Goal: Task Accomplishment & Management: Complete application form

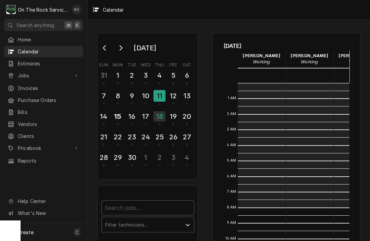
scroll to position [107, 0]
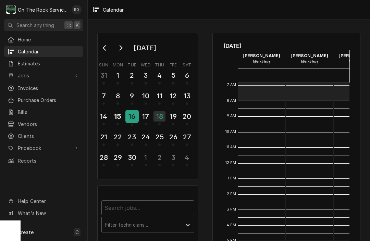
click at [133, 117] on div "16" at bounding box center [132, 117] width 12 height 12
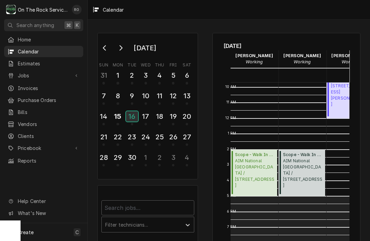
scroll to position [152, 7]
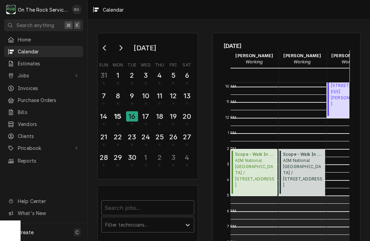
click at [250, 170] on span "AIM National Laurens County School District / 301 Hillcrest Dr, Laurens, SC 293…" at bounding box center [255, 173] width 40 height 31
click at [149, 116] on div "17" at bounding box center [146, 117] width 12 height 12
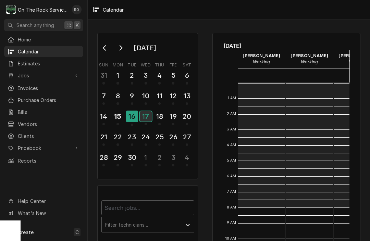
scroll to position [125, 0]
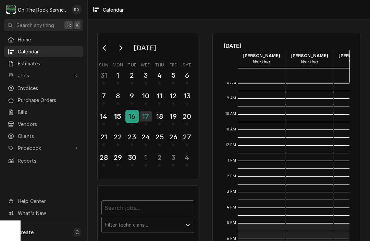
click at [135, 116] on div "16" at bounding box center [132, 117] width 12 height 12
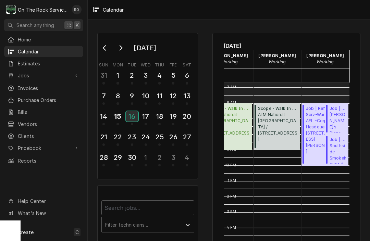
scroll to position [102, 32]
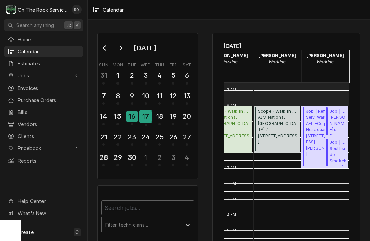
click at [146, 114] on div "17" at bounding box center [146, 117] width 12 height 12
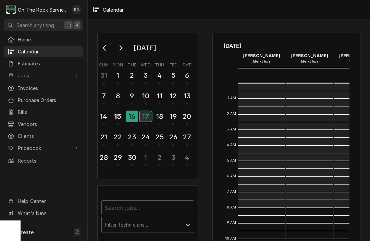
scroll to position [125, 0]
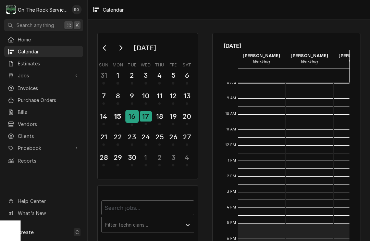
click at [128, 119] on div "16" at bounding box center [132, 117] width 12 height 12
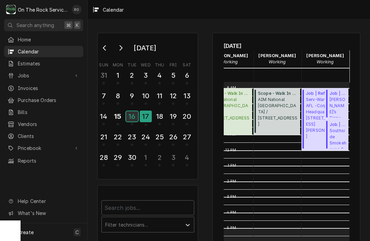
scroll to position [120, 32]
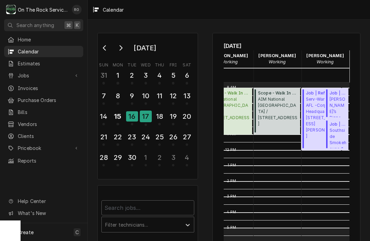
click at [315, 100] on span "Serv-Ware AFL -Corporate Headquarters / 170 Ridgeview Center Dr, Duncan, SC 293…" at bounding box center [323, 117] width 34 height 43
click at [145, 116] on div "17" at bounding box center [146, 117] width 12 height 12
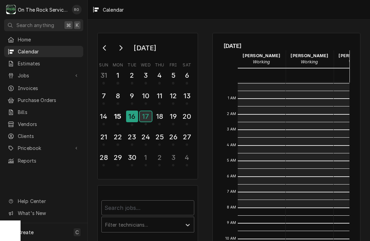
scroll to position [125, 0]
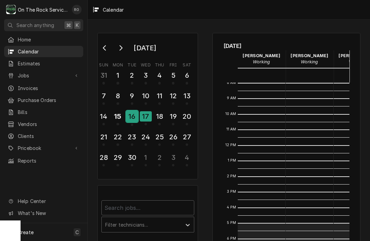
click at [131, 117] on div "16" at bounding box center [132, 117] width 12 height 12
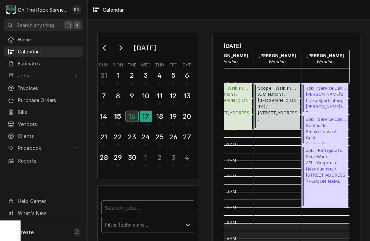
scroll to position [125, 32]
click at [323, 103] on span "Marco’s Pizza Spartanburg Marco’s Pizza (Spartanburg Main Street) / 1200 E Main…" at bounding box center [326, 101] width 40 height 21
click at [311, 125] on span "Southside Smokehouse & Grille Southside Smokehouse & Grille / 726 S Howard Ave,…" at bounding box center [326, 133] width 40 height 21
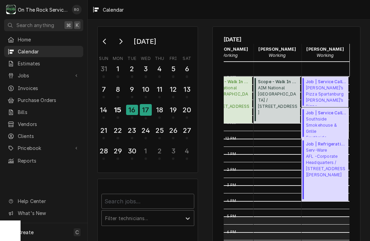
scroll to position [7, 0]
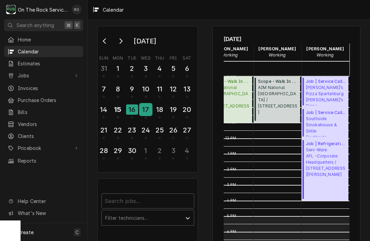
click at [151, 114] on div "17" at bounding box center [146, 110] width 12 height 12
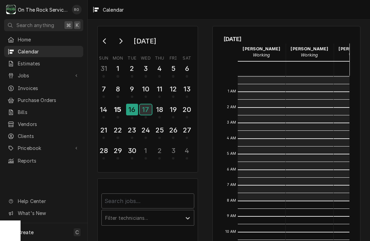
scroll to position [125, 0]
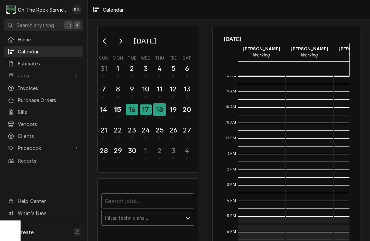
click at [158, 114] on div "18" at bounding box center [159, 110] width 12 height 12
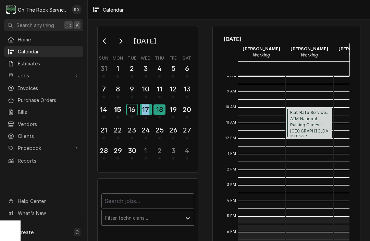
drag, startPoint x: 136, startPoint y: 111, endPoint x: 150, endPoint y: 113, distance: 14.5
click at [150, 113] on tr "14 15 16 17 18 19 20" at bounding box center [145, 112] width 97 height 21
click at [150, 109] on div "17" at bounding box center [146, 110] width 12 height 12
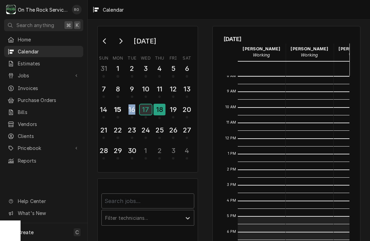
click at [149, 113] on div "17" at bounding box center [146, 109] width 12 height 10
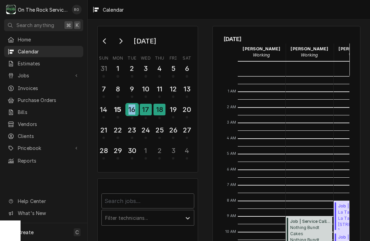
click at [137, 112] on div "16" at bounding box center [132, 110] width 12 height 12
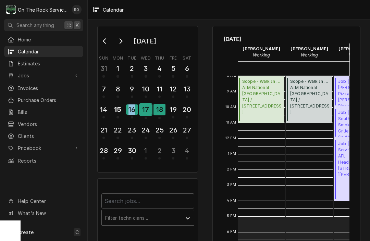
click at [144, 111] on div "17" at bounding box center [146, 110] width 12 height 12
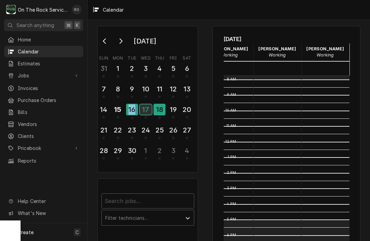
scroll to position [121, 32]
click at [135, 113] on div "16" at bounding box center [132, 110] width 12 height 12
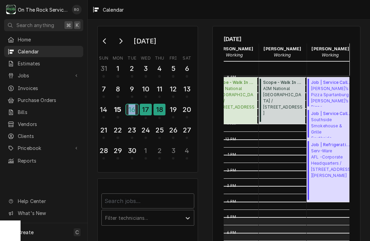
scroll to position [124, 28]
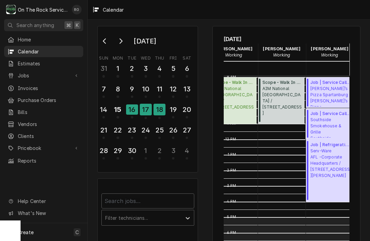
click at [335, 129] on span "Southside Smokehouse & Grille Southside Smokehouse & Grille / 726 S Howard Ave,…" at bounding box center [330, 127] width 40 height 21
click at [319, 121] on span "Southside Smokehouse & Grille Southside Smokehouse & Grille / 726 S Howard Ave,…" at bounding box center [330, 127] width 40 height 21
click at [141, 110] on div "17" at bounding box center [146, 110] width 12 height 12
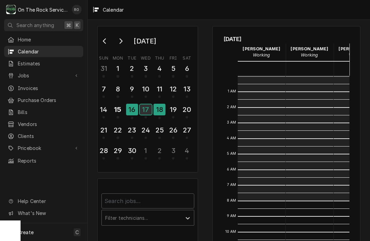
scroll to position [125, 0]
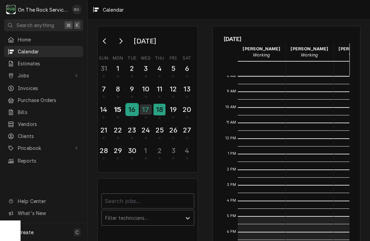
click at [134, 110] on div "16" at bounding box center [132, 110] width 12 height 12
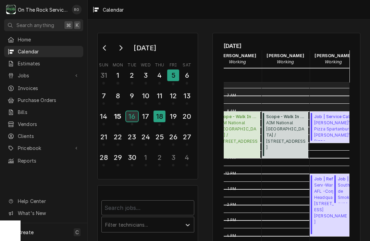
scroll to position [0, 0]
click at [29, 79] on div "Jobs Jobs Job Series" at bounding box center [43, 76] width 79 height 12
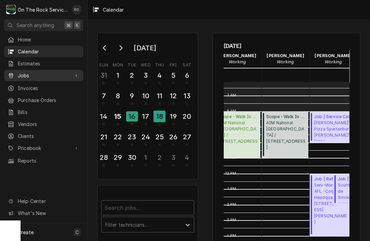
click at [30, 76] on span "Jobs" at bounding box center [44, 75] width 52 height 7
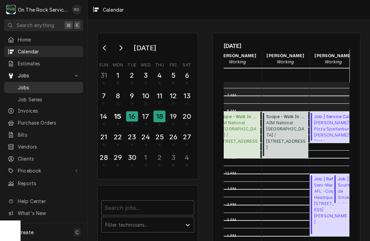
click at [30, 89] on div "Jobs" at bounding box center [43, 87] width 76 height 9
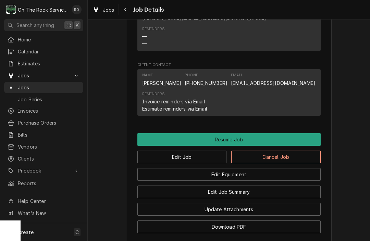
scroll to position [670, 0]
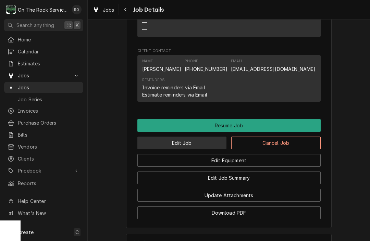
click at [180, 137] on button "Edit Job" at bounding box center [181, 143] width 89 height 13
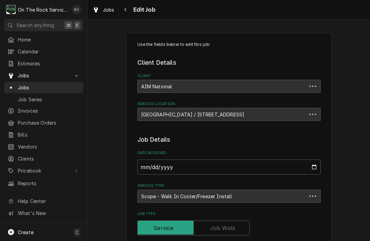
type textarea "x"
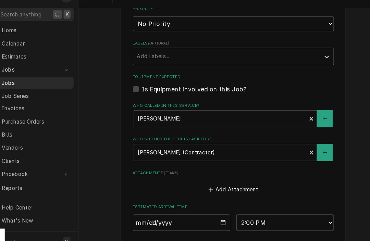
scroll to position [326, 0]
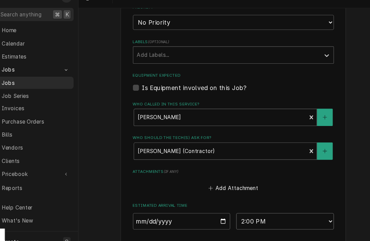
select select "08:00:00"
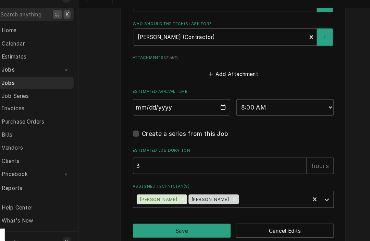
scroll to position [429, 0]
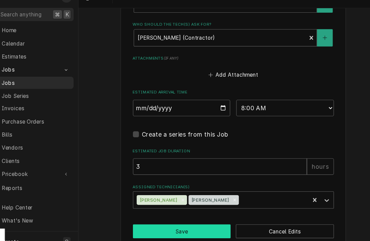
click at [198, 217] on button "Save" at bounding box center [181, 223] width 89 height 13
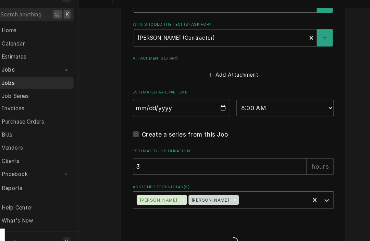
type textarea "x"
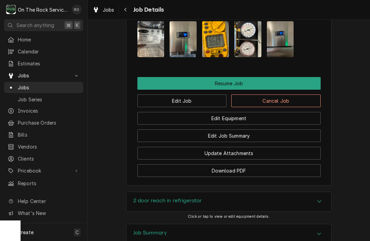
scroll to position [809, 0]
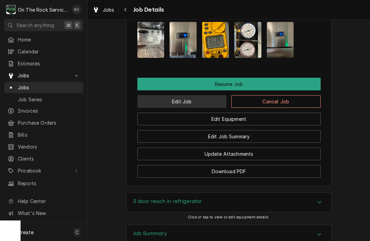
click at [172, 95] on button "Edit Job" at bounding box center [181, 101] width 89 height 13
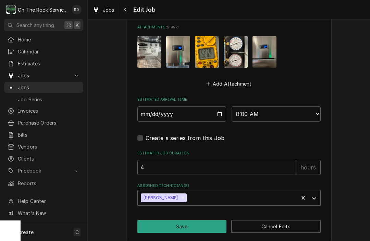
scroll to position [544, 0]
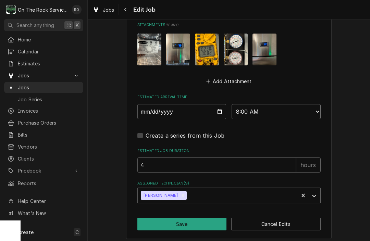
select select "12:00:00"
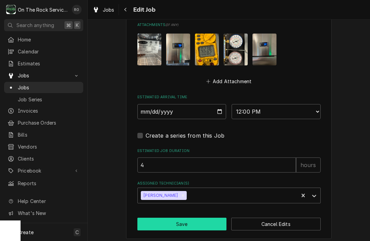
click at [186, 224] on button "Save" at bounding box center [181, 224] width 89 height 13
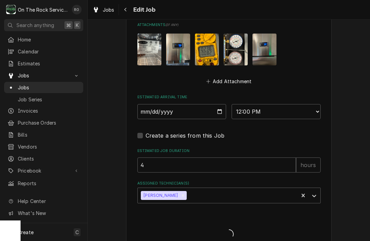
type textarea "x"
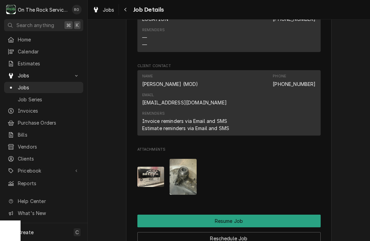
scroll to position [710, 0]
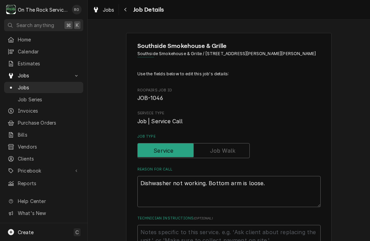
type textarea "x"
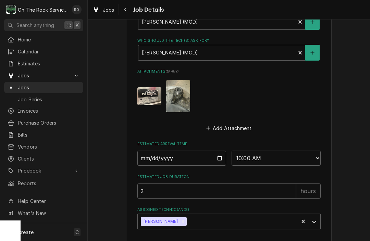
scroll to position [407, 0]
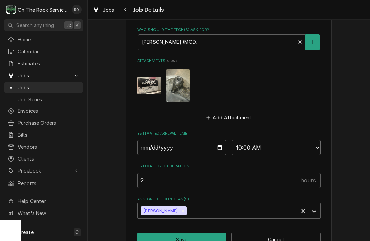
select select "12:00:00"
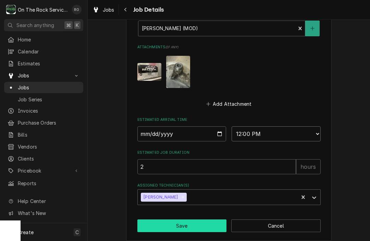
scroll to position [421, 0]
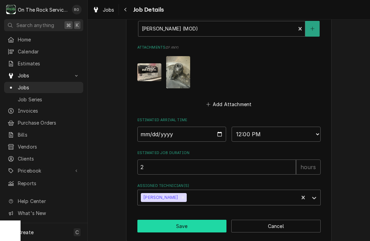
click at [208, 220] on button "Save" at bounding box center [181, 226] width 89 height 13
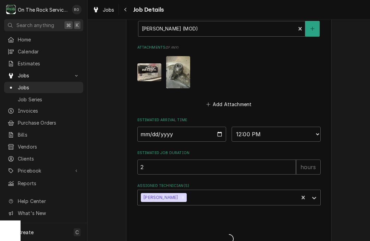
type textarea "x"
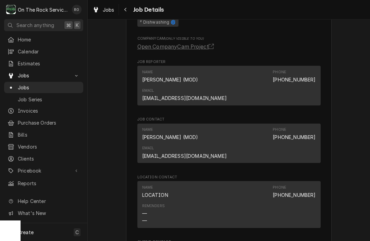
scroll to position [534, 0]
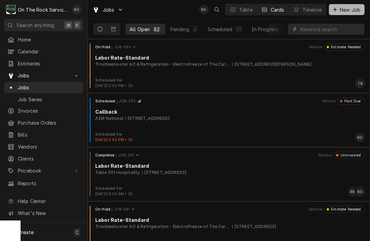
click at [353, 10] on span "New Job" at bounding box center [349, 9] width 23 height 7
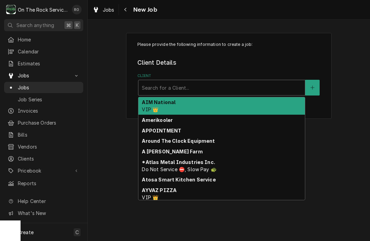
click at [274, 92] on div "Client" at bounding box center [222, 87] width 160 height 12
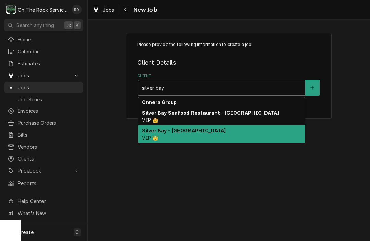
click at [264, 133] on div "Silver Bay - Simpsonville VIP 👑" at bounding box center [221, 134] width 166 height 18
type input "silver bay"
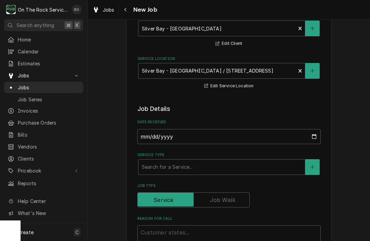
scroll to position [62, 0]
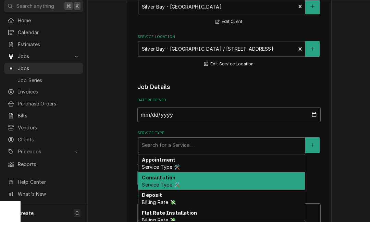
drag, startPoint x: 263, startPoint y: 163, endPoint x: 262, endPoint y: 182, distance: 18.5
click at [262, 172] on div "[object Object], 2 of 10. 10 results available. Use Up and Down to choose optio…" at bounding box center [221, 164] width 167 height 16
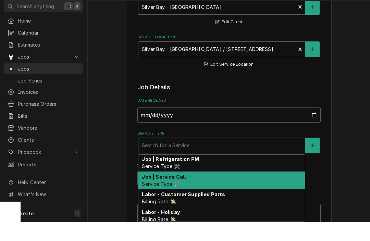
scroll to position [282, 0]
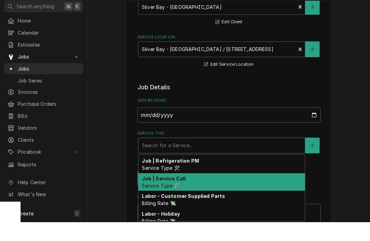
click at [247, 192] on div "Job | Service Call Service Type 🛠️" at bounding box center [221, 201] width 166 height 18
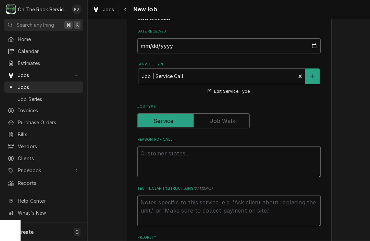
scroll to position [155, 0]
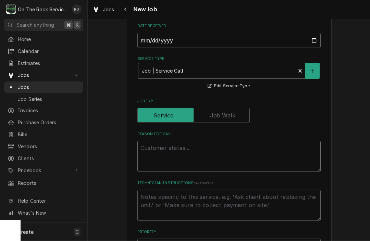
click at [269, 158] on textarea "Reason For Call" at bounding box center [228, 156] width 183 height 31
type textarea "x"
type textarea "I"
type textarea "x"
type textarea "Ice"
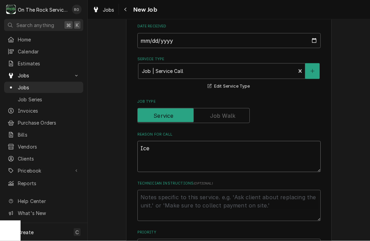
type textarea "x"
type textarea "Ice"
type textarea "x"
type textarea "Ice M"
type textarea "x"
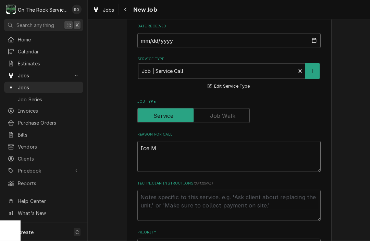
type textarea "Ice Ma"
type textarea "x"
type textarea "Ice Mac"
type textarea "x"
type textarea "Ice Mach"
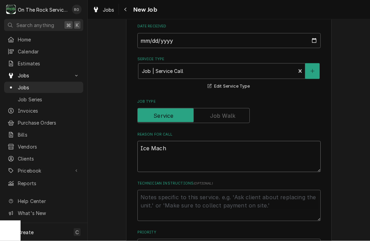
type textarea "x"
type textarea "Ice Machi"
type textarea "x"
type textarea "Ice Machin"
type textarea "x"
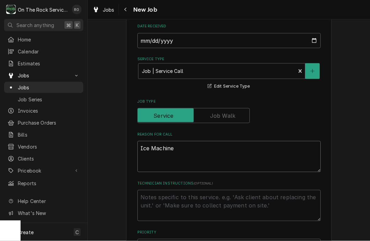
type textarea "Ice Machine"
type textarea "x"
type textarea "Ice Machine i"
type textarea "x"
type textarea "Ice Machine is"
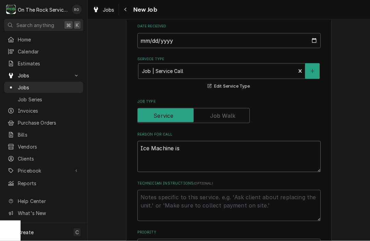
type textarea "x"
type textarea "Ice Machine is"
type textarea "x"
type textarea "Ice Machine is d"
type textarea "x"
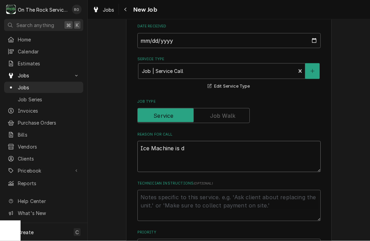
type textarea "Ice Machine is do"
type textarea "x"
type textarea "Ice Machine is dow"
type textarea "x"
type textarea "Ice Machine is down"
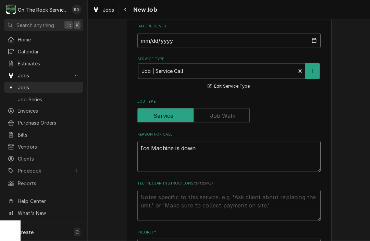
type textarea "x"
type textarea "Ice Machine is down."
type textarea "x"
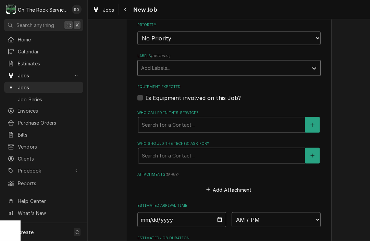
scroll to position [369, 0]
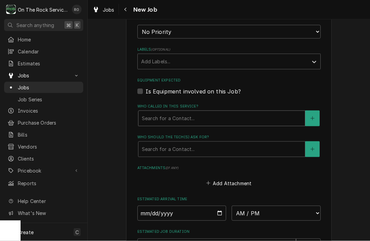
type textarea "Ice Machine is down."
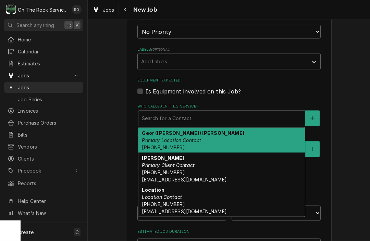
click at [218, 117] on div "Who called in this service?" at bounding box center [222, 118] width 160 height 12
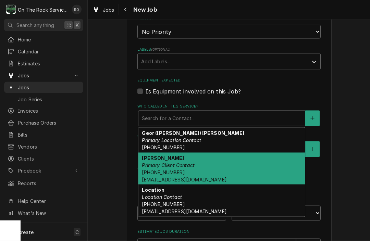
click at [209, 166] on div "Gus Primary Client Contact (864) 590-1916 silverbay916@hotmail.com" at bounding box center [221, 169] width 166 height 32
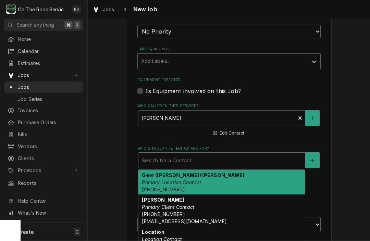
click at [207, 154] on div "Who should the tech(s) ask for?" at bounding box center [222, 160] width 160 height 12
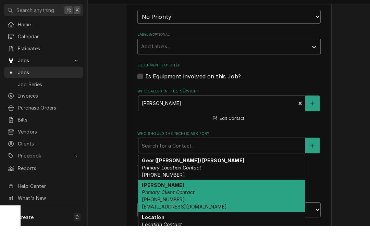
click at [200, 195] on div "Gus Primary Client Contact (864) 590-1916 silverbay916@hotmail.com" at bounding box center [221, 211] width 166 height 32
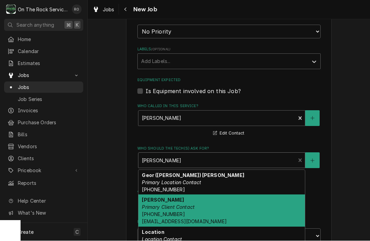
click at [203, 154] on div "Who should the tech(s) ask for?" at bounding box center [217, 160] width 150 height 12
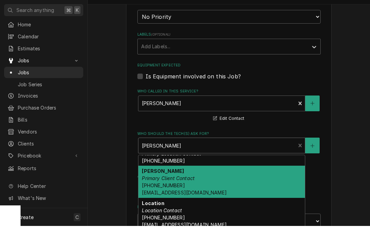
scroll to position [14, 0]
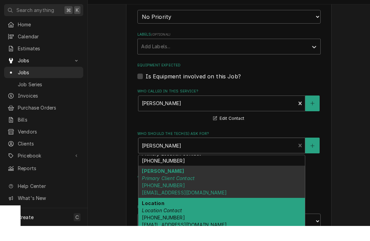
click at [198, 213] on div "Location Location Contact (864) 228-9705 silverbay916@hotmail.com" at bounding box center [221, 229] width 166 height 32
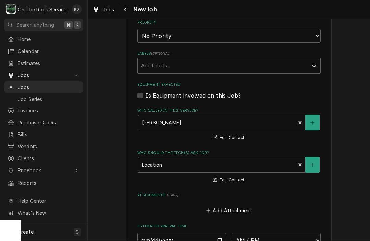
scroll to position [350, 0]
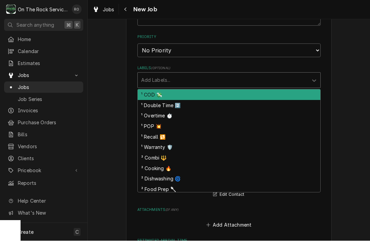
click at [197, 77] on div "Labels" at bounding box center [222, 80] width 163 height 12
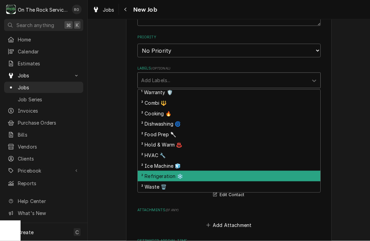
scroll to position [56, 0]
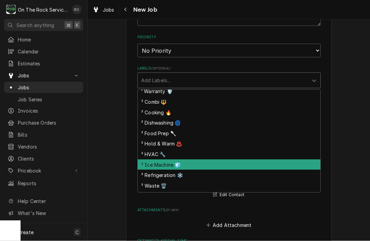
drag, startPoint x: 199, startPoint y: 169, endPoint x: 199, endPoint y: 161, distance: 8.6
click at [199, 161] on div "¹ COD 💸 ¹ Double Time 2️⃣ ¹ Overtime ⏱️ ¹ POP 💥 ¹ Recall 🔁 ¹ Warranty 🛡️ ² Comb…" at bounding box center [229, 141] width 183 height 103
click at [199, 161] on div "² Ice Machine 🧊" at bounding box center [229, 165] width 183 height 11
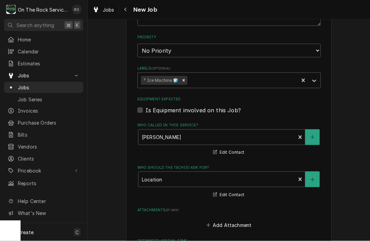
type textarea "x"
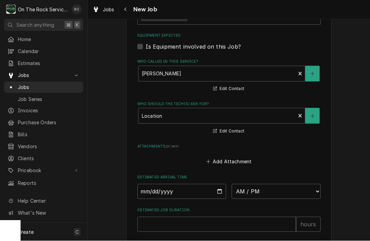
scroll to position [422, 0]
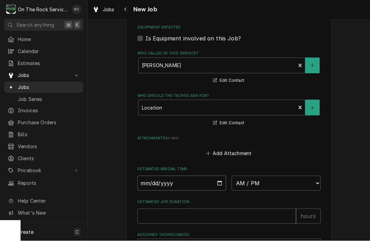
type input "2025-09-15"
click at [204, 178] on input "2025-09-15" at bounding box center [181, 183] width 89 height 15
type textarea "x"
type input "2025-09-16"
type textarea "x"
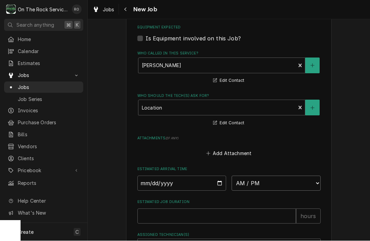
select select "15:00:00"
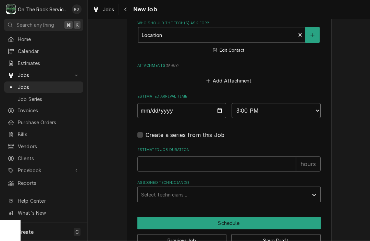
scroll to position [495, 0]
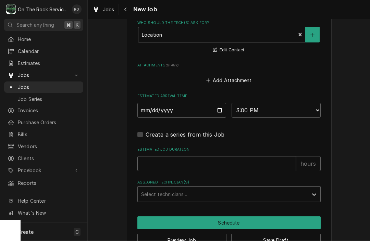
click at [243, 162] on input "Estimated Job Duration" at bounding box center [216, 163] width 159 height 15
type textarea "x"
type input "2"
type textarea "x"
type input "2"
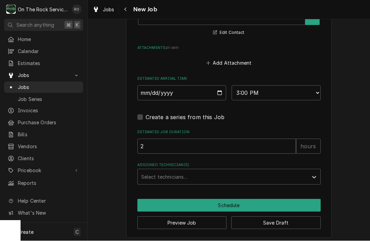
scroll to position [512, 0]
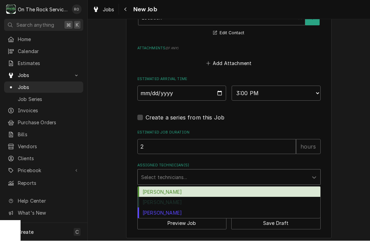
click at [240, 171] on div "Assigned Technician(s)" at bounding box center [222, 177] width 163 height 12
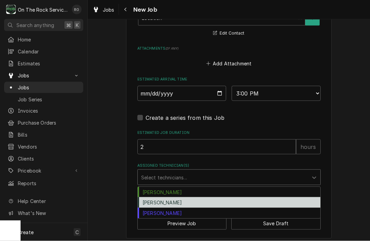
click at [233, 197] on div "Rich Ortega" at bounding box center [229, 202] width 183 height 11
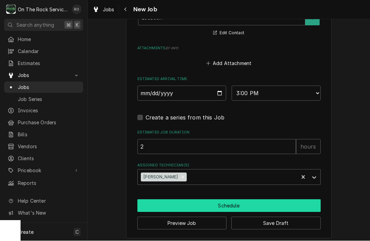
click at [233, 200] on button "Schedule" at bounding box center [228, 206] width 183 height 13
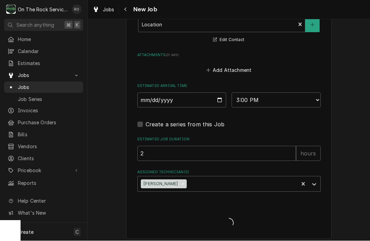
type textarea "x"
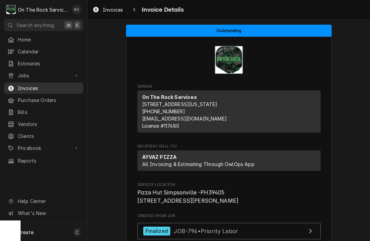
click at [50, 86] on span "Invoices" at bounding box center [49, 88] width 62 height 7
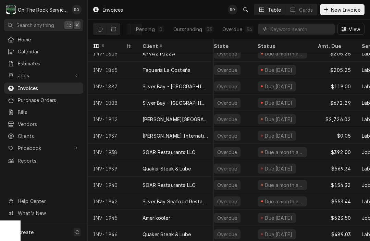
scroll to position [0, 34]
click at [96, 31] on button "Dynamic Content Wrapper" at bounding box center [99, 29] width 13 height 11
click at [116, 32] on button "Dynamic Content Wrapper" at bounding box center [113, 29] width 13 height 11
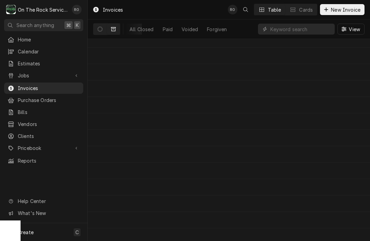
scroll to position [0, 0]
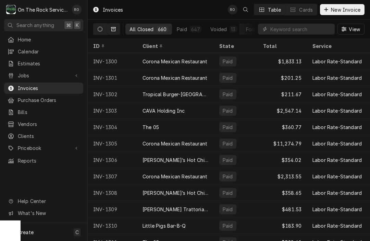
click at [104, 31] on button "Dynamic Content Wrapper" at bounding box center [99, 29] width 13 height 11
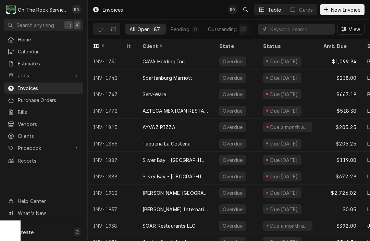
click at [144, 30] on div "All Open" at bounding box center [139, 29] width 20 height 7
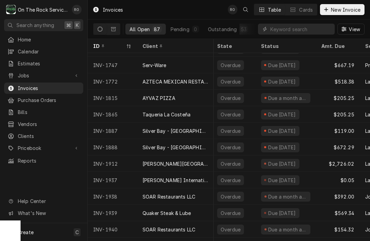
scroll to position [29, 2]
click at [223, 28] on div "Outstanding" at bounding box center [222, 29] width 29 height 7
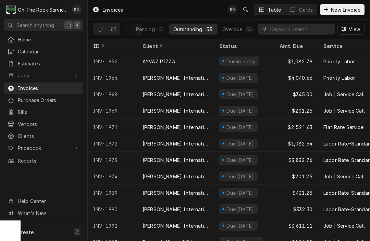
scroll to position [0, 34]
click at [236, 31] on div "Overdue" at bounding box center [233, 29] width 20 height 7
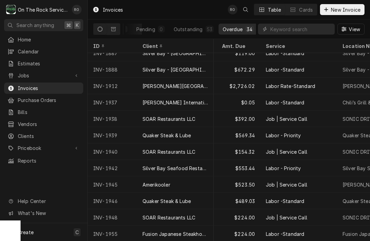
scroll to position [107, 55]
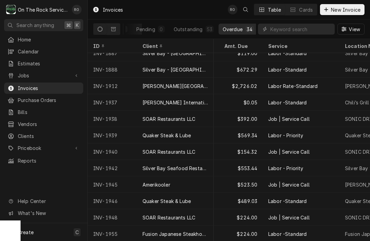
click at [100, 30] on icon "Dynamic Content Wrapper" at bounding box center [100, 29] width 5 height 5
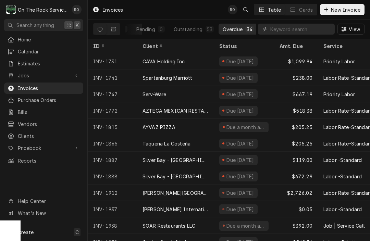
scroll to position [0, 0]
